Goal: Task Accomplishment & Management: Manage account settings

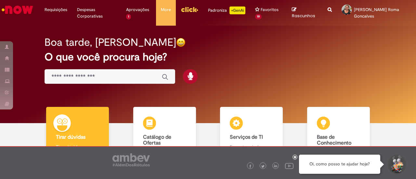
click at [292, 70] on div "Boa tarde, Rosana O que você procura hoje?" at bounding box center [207, 59] width 349 height 55
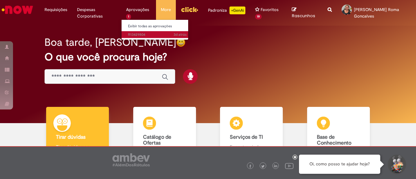
click at [133, 34] on span "3d atrás 3 dias atrás R13429804" at bounding box center [157, 34] width 58 height 5
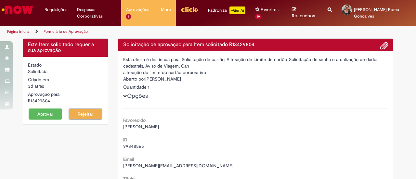
click at [50, 114] on button "Aprovar" at bounding box center [46, 113] width 34 height 11
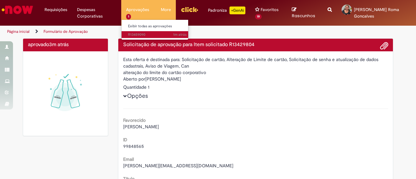
click at [131, 35] on span "1m atrás 1m atrás R13459090" at bounding box center [157, 34] width 58 height 5
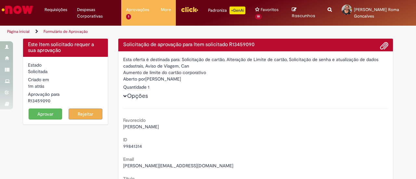
drag, startPoint x: 48, startPoint y: 101, endPoint x: 24, endPoint y: 100, distance: 24.0
click at [24, 100] on div "Estado Solicitada Criado em 1m atrás 1m atrás Aprovação para R13459090 Aprovar …" at bounding box center [65, 91] width 85 height 68
copy div "R13459090"
click at [44, 114] on button "Aprovar" at bounding box center [46, 113] width 34 height 11
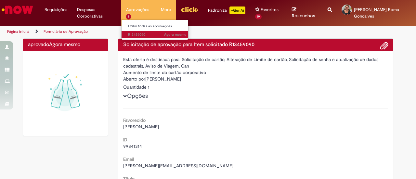
click at [142, 34] on span "Agora mesmo Agora mesmo R13459090" at bounding box center [157, 34] width 58 height 5
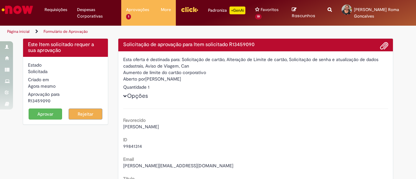
click at [49, 115] on button "Aprovar" at bounding box center [46, 113] width 34 height 11
